Goal: Transaction & Acquisition: Purchase product/service

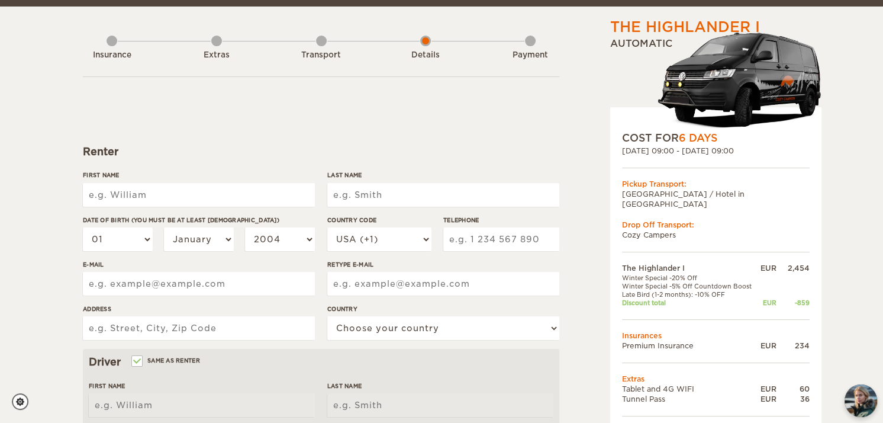
scroll to position [118, 0]
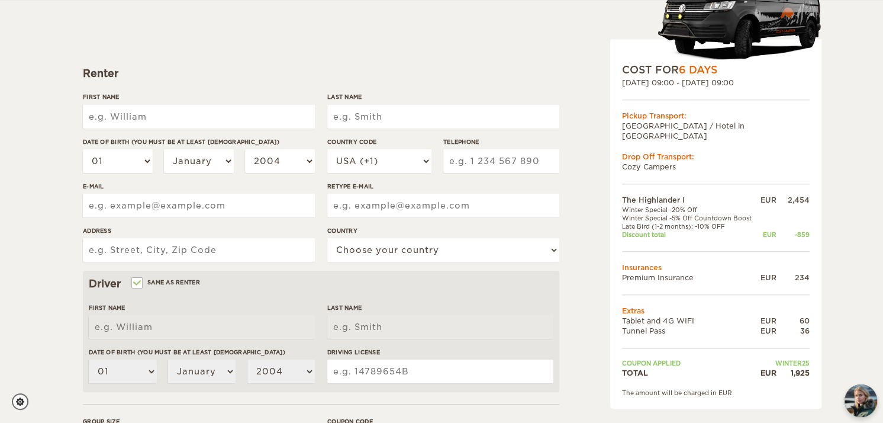
click at [166, 116] on input "First Name" at bounding box center [199, 117] width 232 height 24
type input "[PERSON_NAME]"
type input "4062702015"
type input "[PERSON_NAME][EMAIL_ADDRESS][DOMAIN_NAME]"
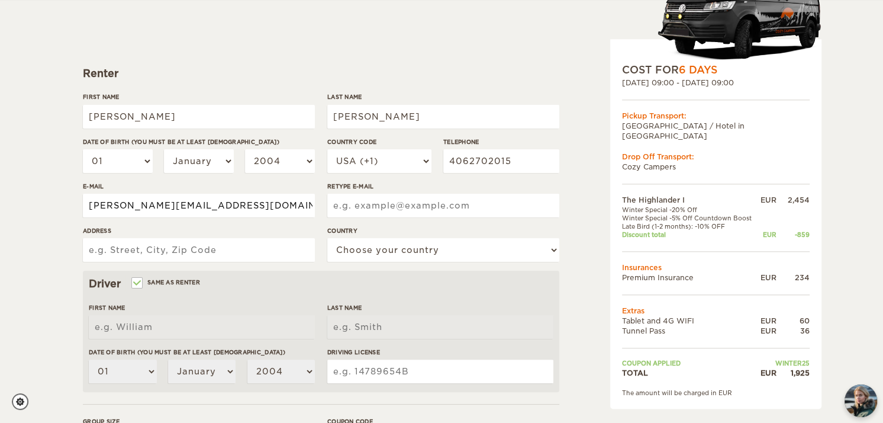
type input "[PERSON_NAME][EMAIL_ADDRESS][DOMAIN_NAME]"
type input "[STREET_ADDRESS]"
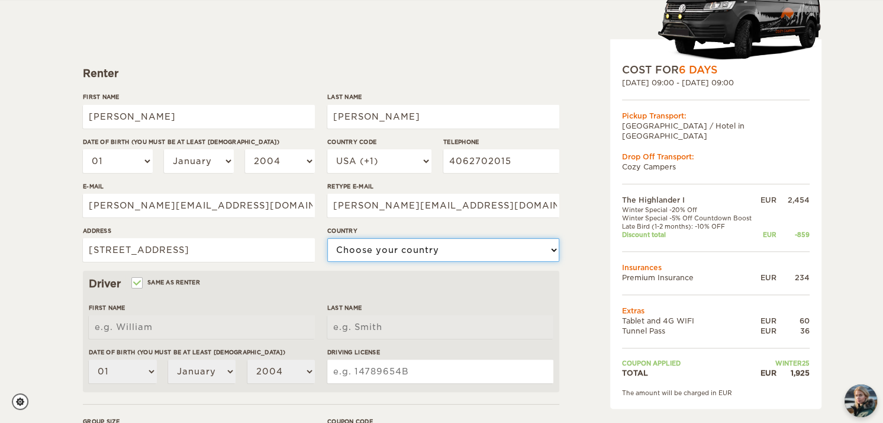
select select "222"
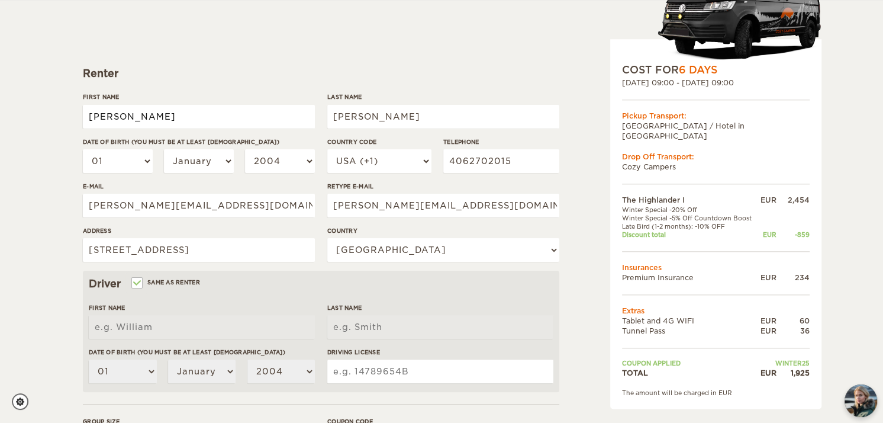
type input "[PERSON_NAME]"
click at [148, 166] on select "01 02 03 04 05 06 07 08 09 10 11 12 13 14 15 16 17 18 19 20 21 22 23 24 25 26 2…" at bounding box center [118, 161] width 70 height 24
select select "15"
click at [83, 149] on select "01 02 03 04 05 06 07 08 09 10 11 12 13 14 15 16 17 18 19 20 21 22 23 24 25 26 2…" at bounding box center [118, 161] width 70 height 24
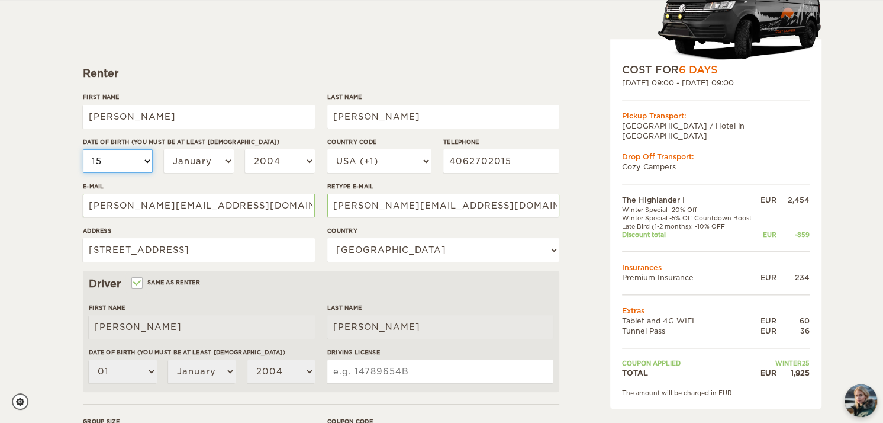
select select "15"
click at [216, 161] on select "January February March April May June July August September October November De…" at bounding box center [199, 161] width 70 height 24
select select "09"
click at [164, 149] on select "January February March April May June July August September October November De…" at bounding box center [199, 161] width 70 height 24
select select "09"
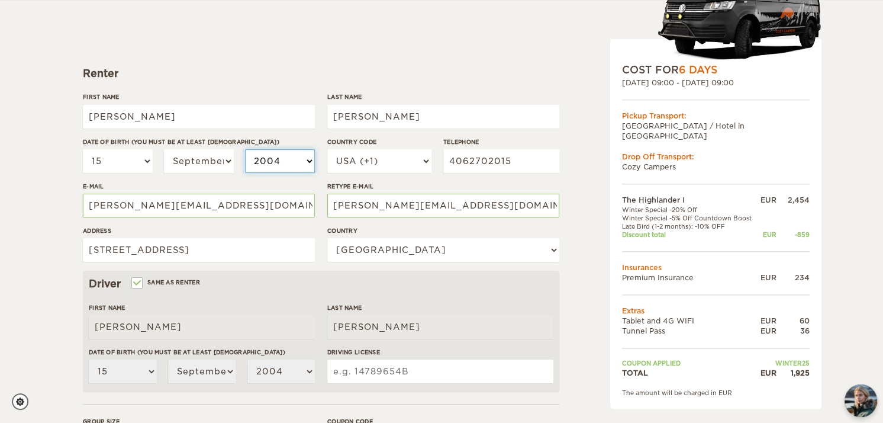
click at [284, 166] on select "2004 2003 2002 2001 2000 1999 1998 1997 1996 1995 1994 1993 1992 1991 1990 1989…" at bounding box center [280, 161] width 70 height 24
select select "1988"
click at [245, 149] on select "2004 2003 2002 2001 2000 1999 1998 1997 1996 1995 1994 1993 1992 1991 1990 1989…" at bounding box center [280, 161] width 70 height 24
select select "1988"
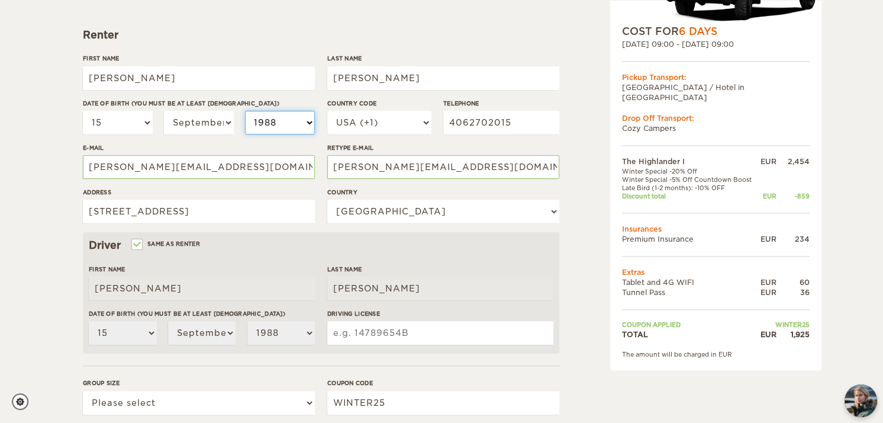
scroll to position [178, 0]
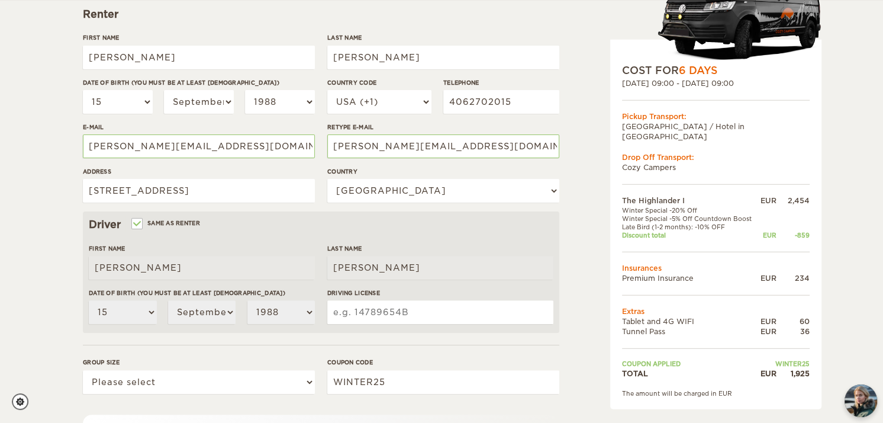
click at [396, 317] on input "Driving License" at bounding box center [440, 312] width 226 height 24
click at [368, 306] on input "Driving License" at bounding box center [440, 312] width 226 height 24
click at [391, 310] on input "Driving License" at bounding box center [440, 312] width 226 height 24
paste input "0902219884115"
type input "0902219884115"
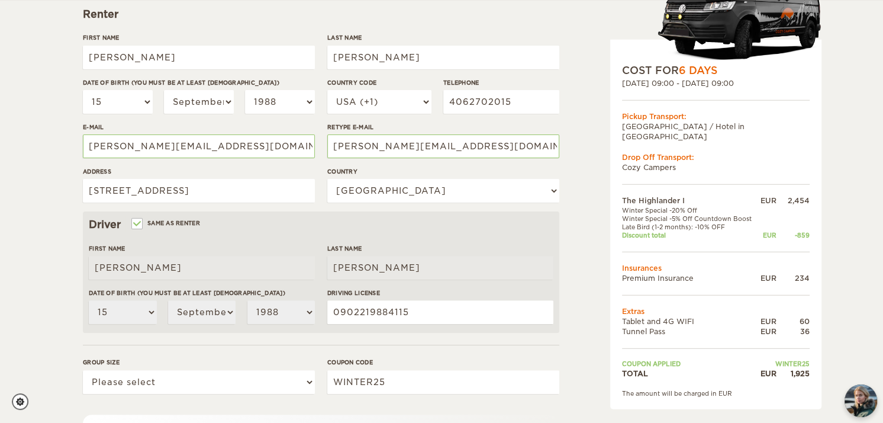
click at [2, 202] on div "The Highlander I Expand Collapse Total 1,925 EUR Automatic COST FOR 6 Days 07. …" at bounding box center [441, 207] width 883 height 770
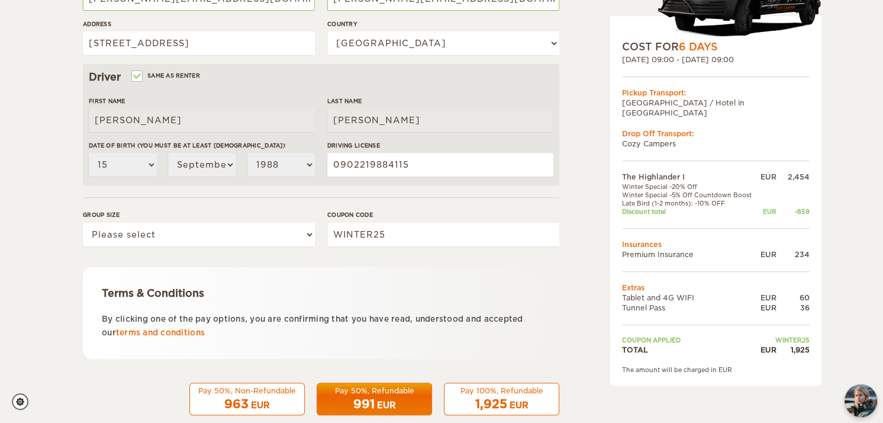
scroll to position [346, 0]
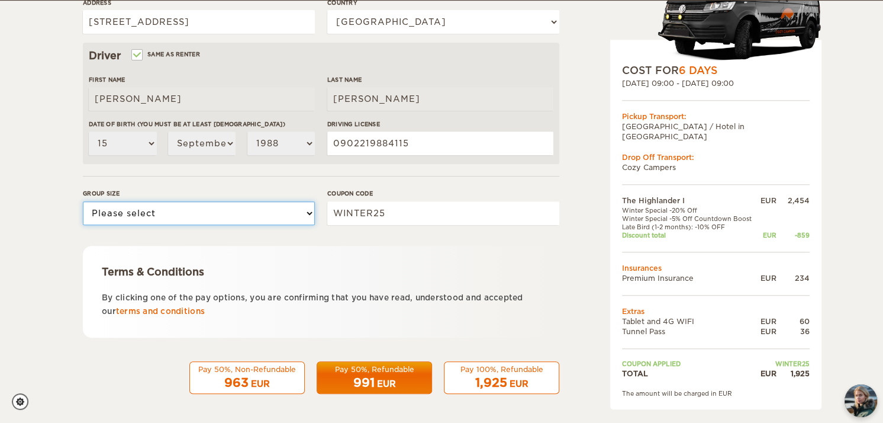
click at [156, 209] on select "Please select 1 2" at bounding box center [199, 213] width 232 height 24
select select "2"
click at [83, 201] on select "Please select 1 2" at bounding box center [199, 213] width 232 height 24
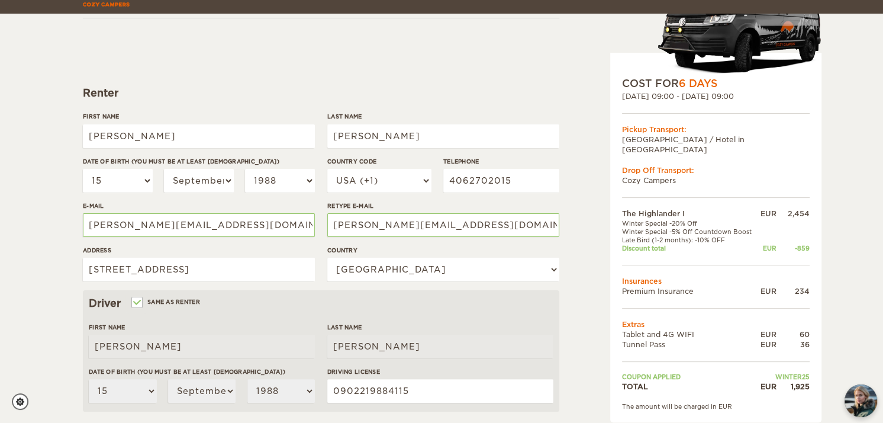
scroll to position [118, 0]
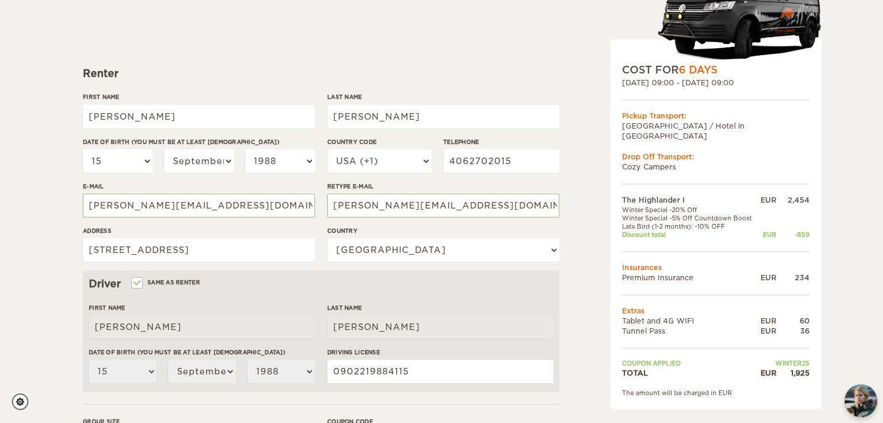
drag, startPoint x: 625, startPoint y: 311, endPoint x: 691, endPoint y: 314, distance: 65.8
click at [691, 316] on td "Tablet and 4G WIFI" at bounding box center [690, 321] width 136 height 10
click at [696, 316] on td "Tablet and 4G WIFI" at bounding box center [690, 321] width 136 height 10
drag, startPoint x: 696, startPoint y: 310, endPoint x: 632, endPoint y: 308, distance: 64.0
click at [620, 310] on div "COST FOR 6 Days 07. Oct 2025 09:00 - 13. Oct 2025 09:00 Pickup Transport: City …" at bounding box center [715, 224] width 211 height 369
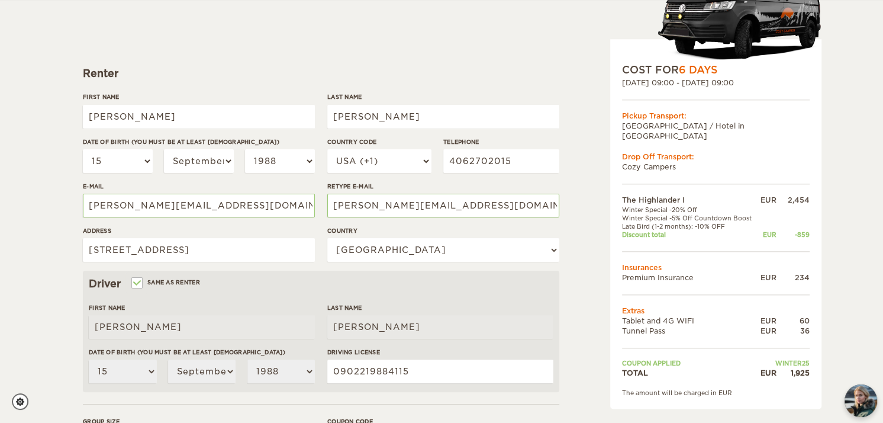
click at [671, 326] on td "Tunnel Pass" at bounding box center [690, 331] width 136 height 10
drag, startPoint x: 665, startPoint y: 319, endPoint x: 625, endPoint y: 318, distance: 39.7
click at [626, 326] on td "Tunnel Pass" at bounding box center [690, 331] width 136 height 10
click at [680, 306] on td "Extras" at bounding box center [716, 311] width 188 height 10
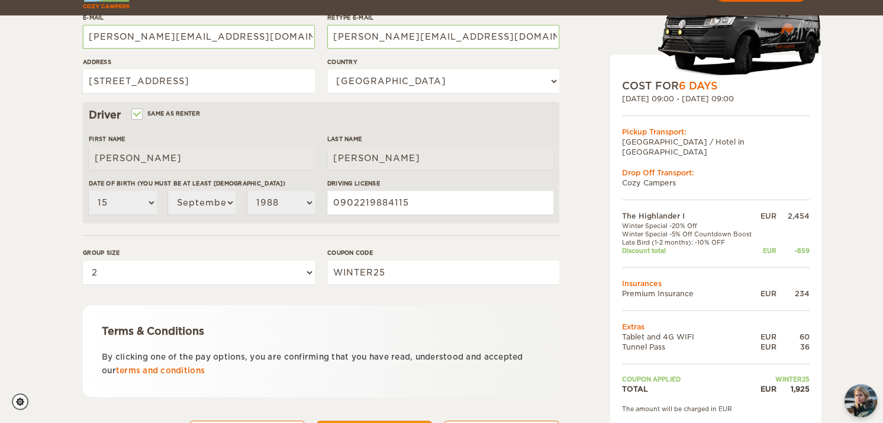
scroll to position [346, 0]
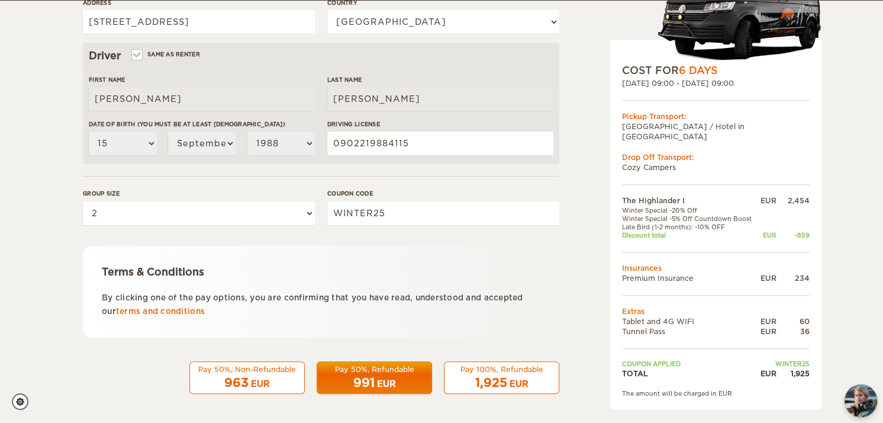
click at [285, 380] on div "963 EUR" at bounding box center [247, 382] width 100 height 17
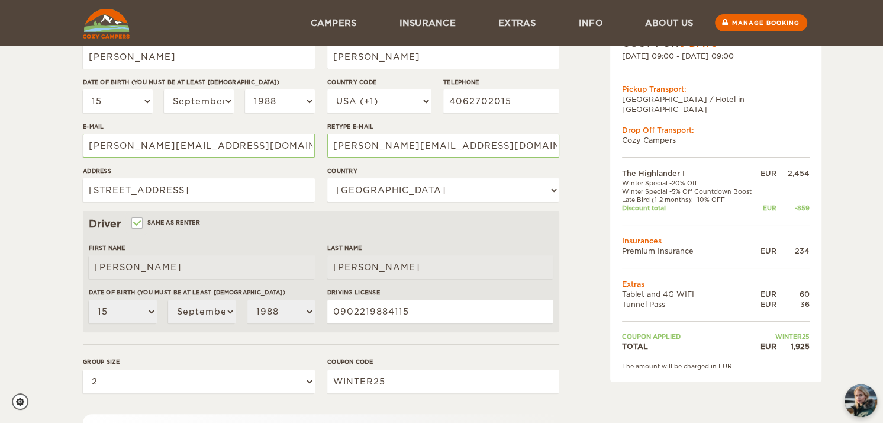
scroll to position [0, 0]
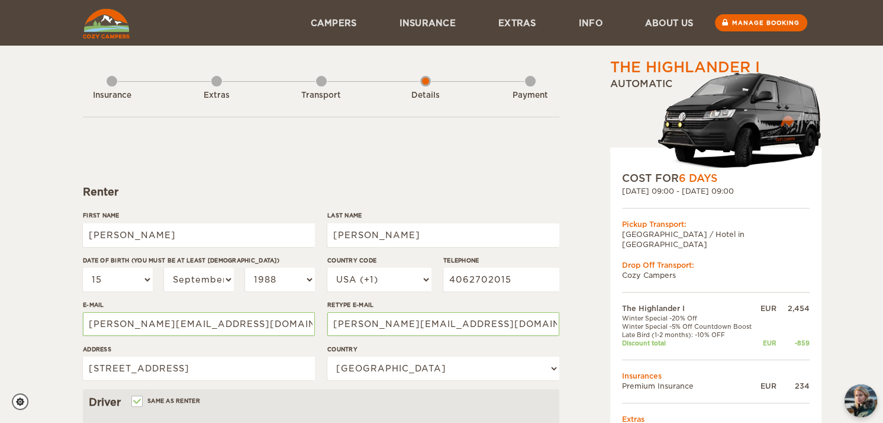
click at [709, 60] on div "The Highlander I" at bounding box center [685, 67] width 150 height 20
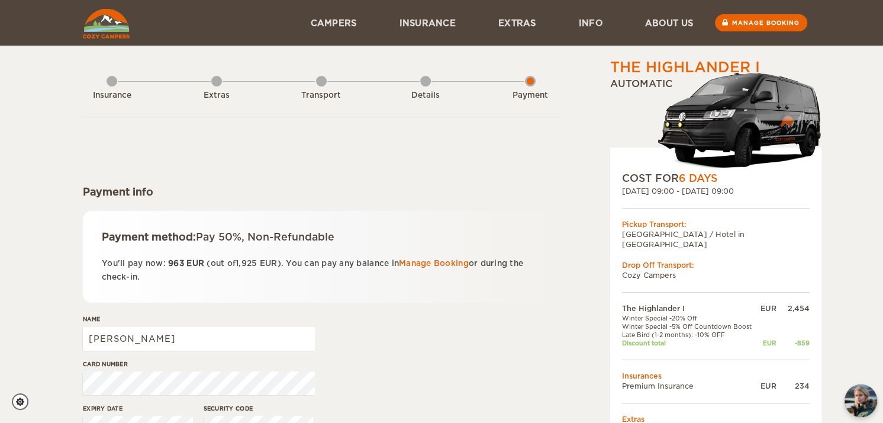
scroll to position [59, 0]
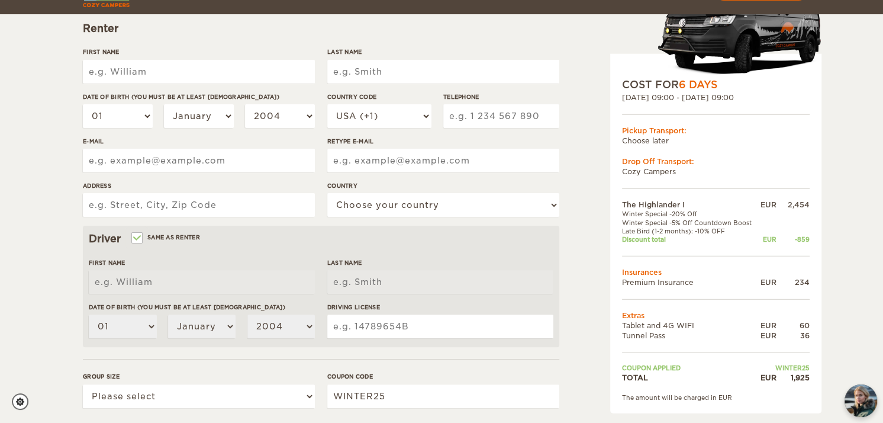
scroll to position [178, 0]
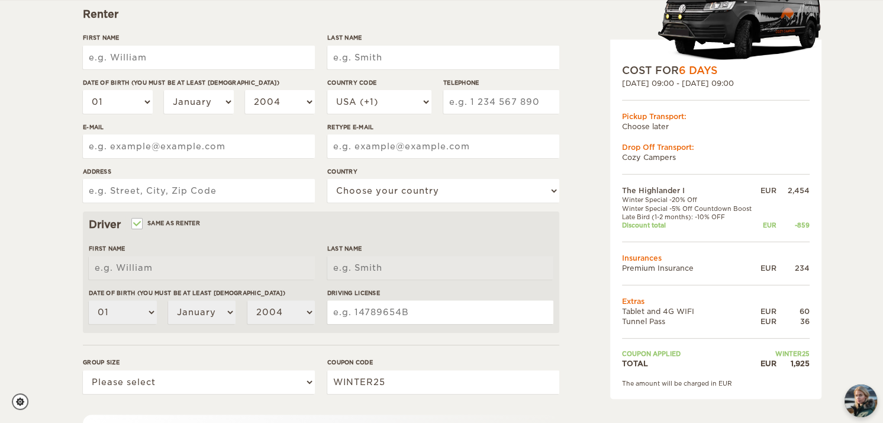
click at [157, 56] on input "First Name" at bounding box center [199, 58] width 232 height 24
type input "[PERSON_NAME]"
type input "Hagan"
type input "4062702015"
type input "b.hagan@live.com"
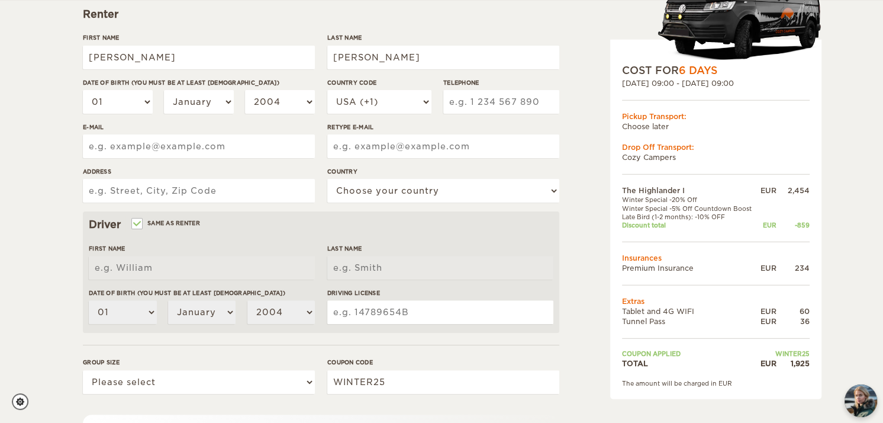
type input "b.hagan@live.com"
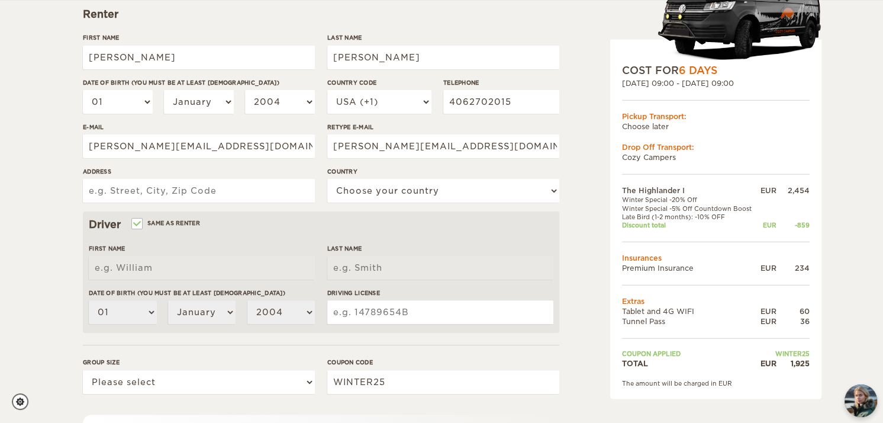
type input "124 Essex Place"
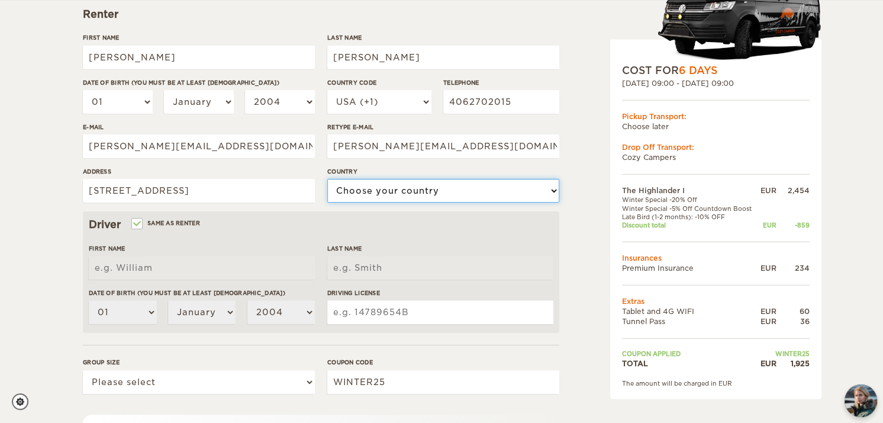
select select "222"
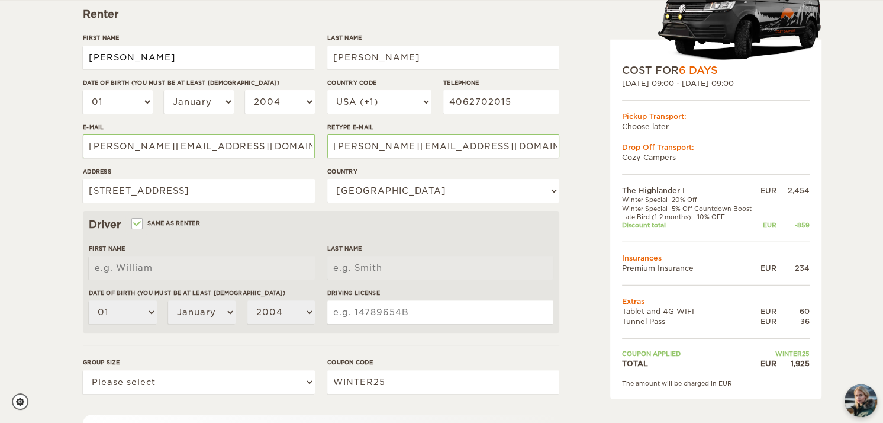
type input "[PERSON_NAME]"
type input "Hagan"
click at [126, 104] on select "01 02 03 04 05 06 07 08 09 10 11 12 13 14 15 16 17 18 19 20 21 22 23 24 25 26 2…" at bounding box center [118, 102] width 70 height 24
select select "15"
click at [83, 90] on select "01 02 03 04 05 06 07 08 09 10 11 12 13 14 15 16 17 18 19 20 21 22 23 24 25 26 2…" at bounding box center [118, 102] width 70 height 24
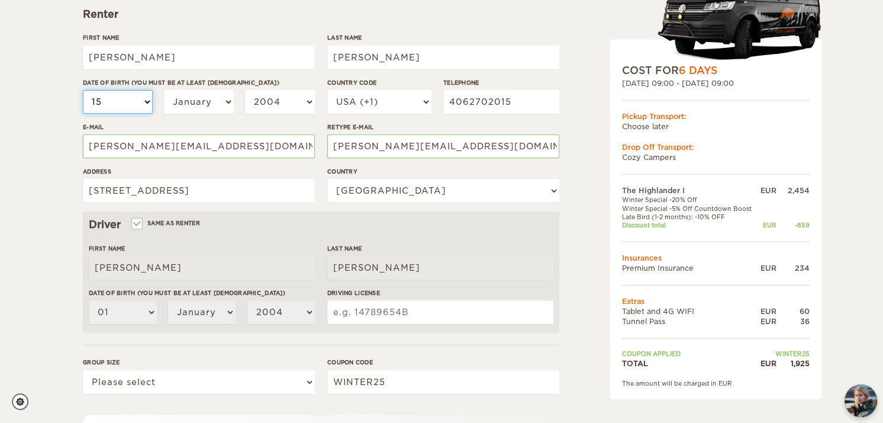
select select "15"
click at [210, 105] on select "January February March April May June July August September October November De…" at bounding box center [199, 102] width 70 height 24
select select "09"
click at [164, 90] on select "January February March April May June July August September October November De…" at bounding box center [199, 102] width 70 height 24
select select "09"
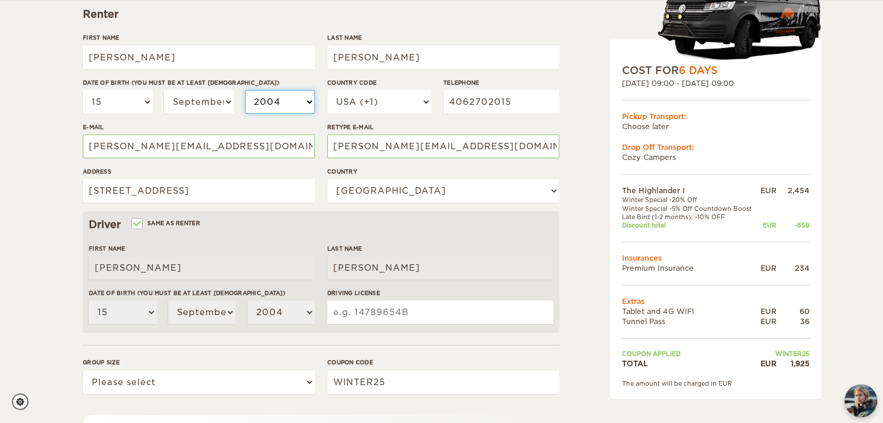
click at [271, 102] on select "2004 2003 2002 2001 2000 1999 1998 1997 1996 1995 1994 1993 1992 1991 1990 1989…" at bounding box center [280, 102] width 70 height 24
select select "1988"
click at [245, 90] on select "2004 2003 2002 2001 2000 1999 1998 1997 1996 1995 1994 1993 1992 1991 1990 1989…" at bounding box center [280, 102] width 70 height 24
select select "1988"
click at [361, 315] on input "Driving License" at bounding box center [440, 312] width 226 height 24
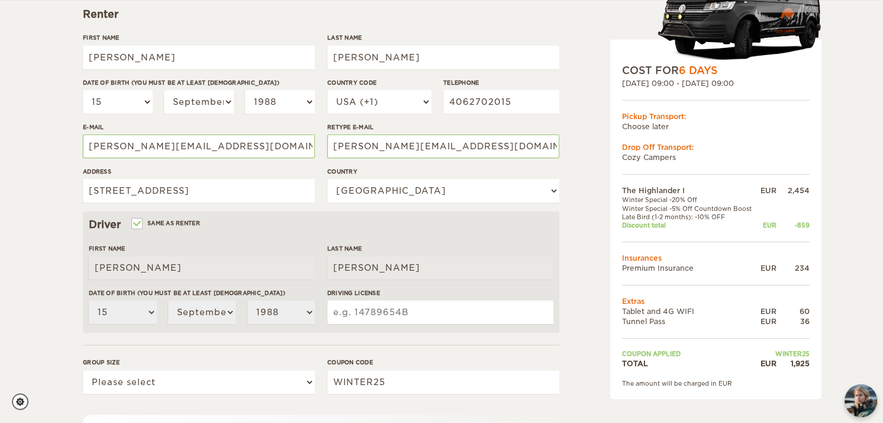
type input "0902219884115"
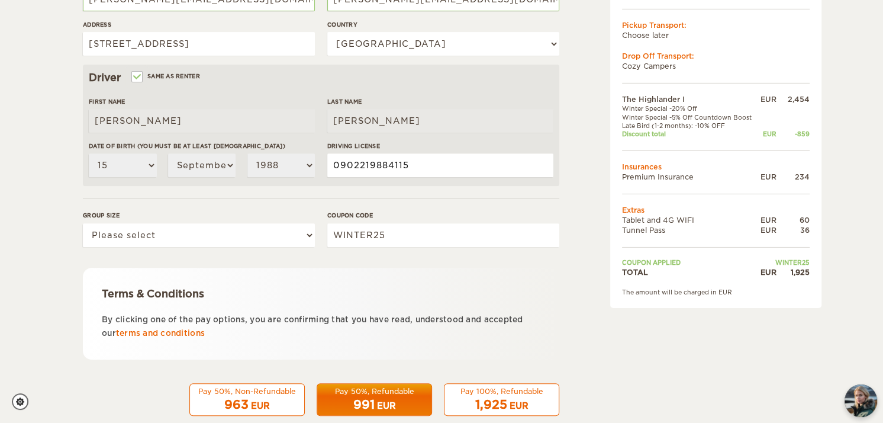
scroll to position [346, 0]
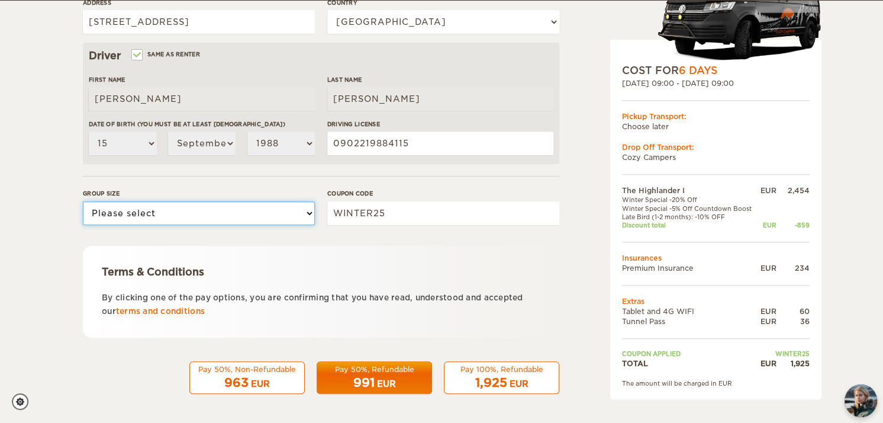
click at [200, 211] on select "Please select 1 2" at bounding box center [199, 213] width 232 height 24
select select "2"
click at [83, 201] on select "Please select 1 2" at bounding box center [199, 213] width 232 height 24
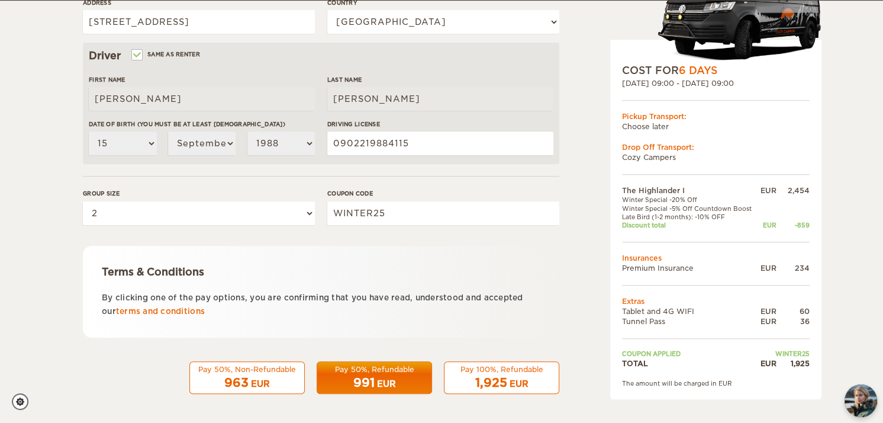
click at [320, 304] on p "By clicking one of the pay options, you are confirming that you have read, unde…" at bounding box center [321, 305] width 439 height 28
click at [284, 374] on div "963 EUR" at bounding box center [247, 382] width 100 height 17
click at [256, 378] on div "EUR" at bounding box center [260, 384] width 19 height 12
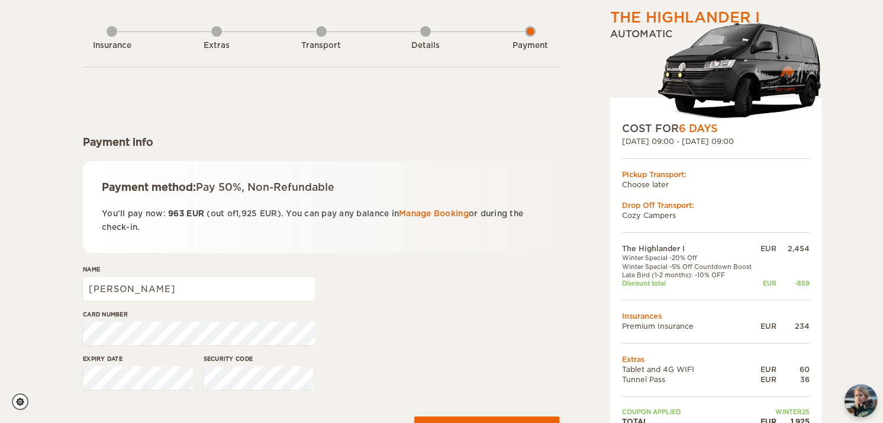
scroll to position [118, 0]
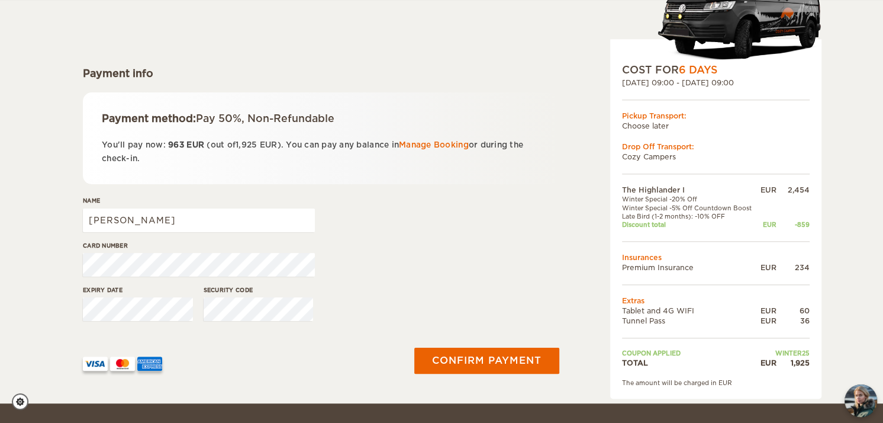
click at [497, 191] on form "Payment info Payment method: Pay 50%, Non-Refundable You'll pay now: 963 EUR (o…" at bounding box center [321, 194] width 477 height 393
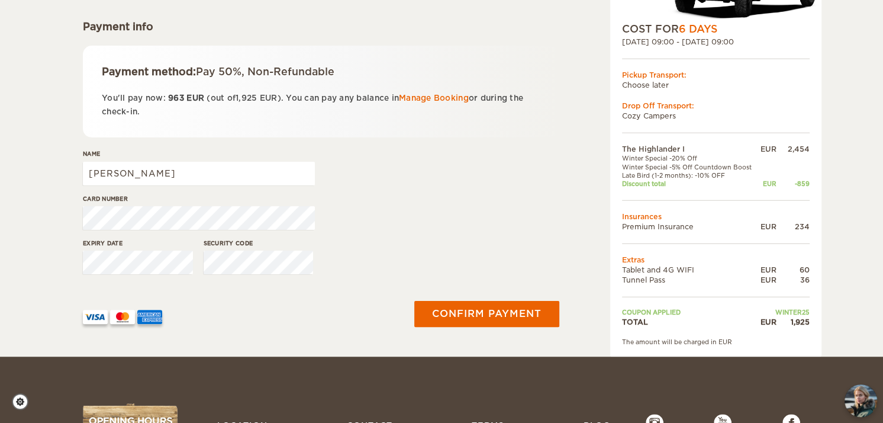
scroll to position [237, 0]
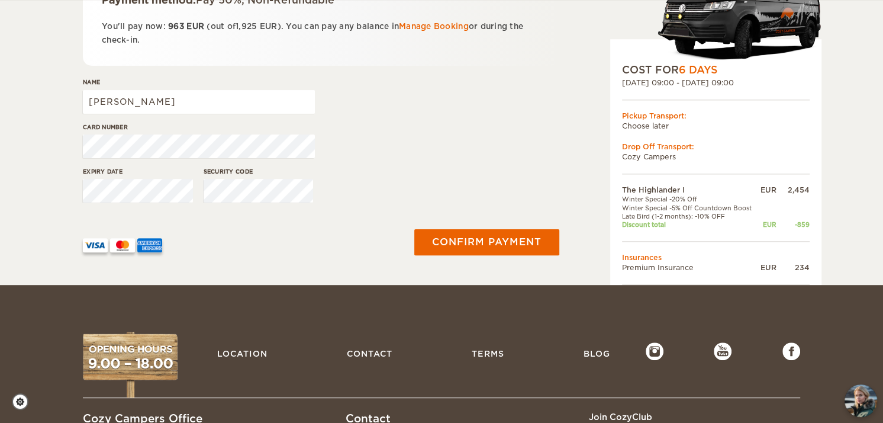
drag, startPoint x: 410, startPoint y: 108, endPoint x: 588, endPoint y: 1, distance: 207.6
click at [416, 101] on div "Name [PERSON_NAME]" at bounding box center [321, 100] width 477 height 44
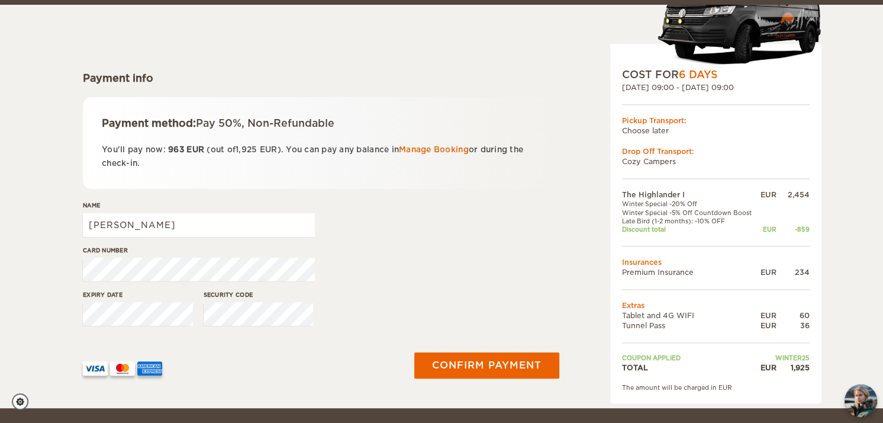
scroll to position [118, 0]
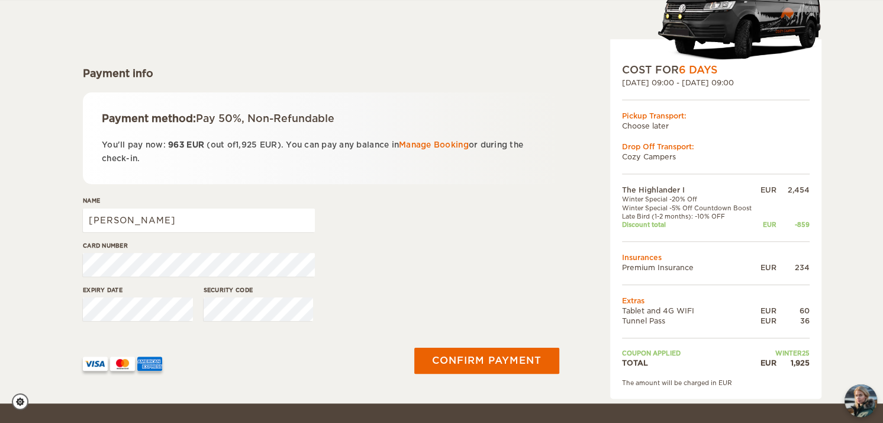
click at [239, 248] on label"] "Card number" at bounding box center [199, 245] width 232 height 9
